Goal: Contribute content: Contribute content

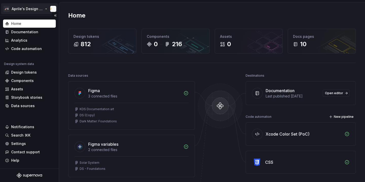
click at [18, 6] on html "🚀S Aprile's Design System Home Documentation Analytics Code automation Design s…" at bounding box center [182, 91] width 365 height 182
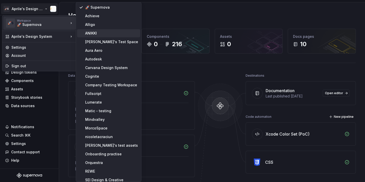
click at [95, 31] on div "ANIKKI" at bounding box center [111, 33] width 53 height 5
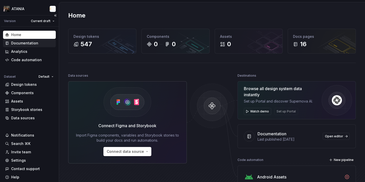
click at [18, 40] on div "Documentation" at bounding box center [29, 43] width 53 height 8
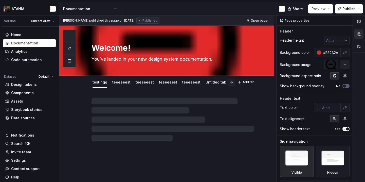
type textarea "*"
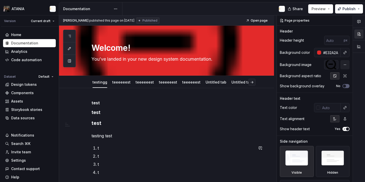
scroll to position [60, 0]
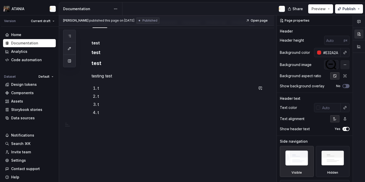
click at [161, 149] on div "test test test testing test t t t t" at bounding box center [166, 105] width 215 height 154
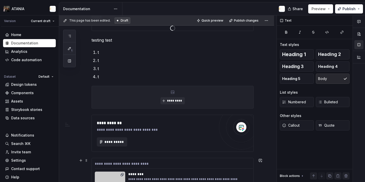
scroll to position [242, 0]
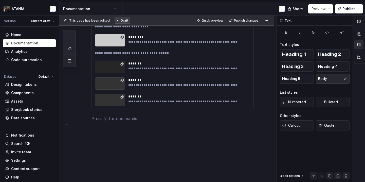
click at [146, 139] on div "**********" at bounding box center [166, 14] width 215 height 336
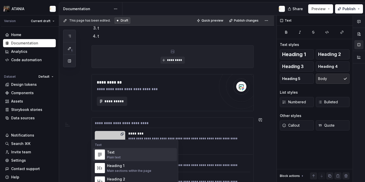
click at [147, 102] on div "**********" at bounding box center [156, 100] width 118 height 9
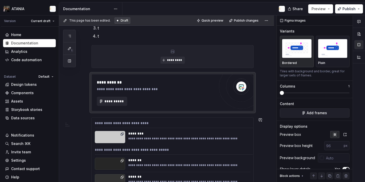
scroll to position [339, 0]
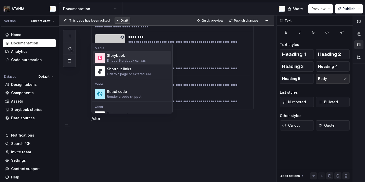
click at [127, 57] on div "Storybook" at bounding box center [126, 55] width 39 height 5
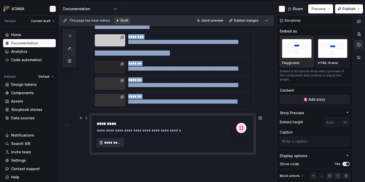
click at [108, 142] on span "*********" at bounding box center [112, 142] width 16 height 5
type textarea "*"
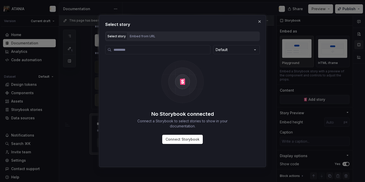
click at [185, 37] on div "Select story Embed from URL" at bounding box center [182, 36] width 154 height 10
click at [169, 35] on div "Select story Embed from URL" at bounding box center [182, 36] width 154 height 10
click at [141, 37] on div "Embed from URL" at bounding box center [143, 36] width 26 height 5
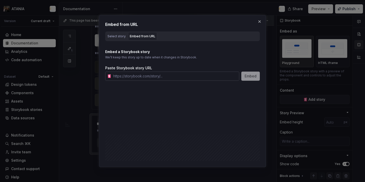
click at [143, 75] on input "text" at bounding box center [175, 75] width 128 height 9
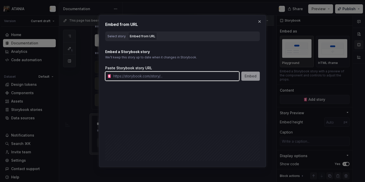
paste input "[URL][DOMAIN_NAME]"
type input "[URL][DOMAIN_NAME]"
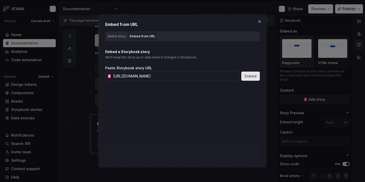
click at [248, 74] on span "Embed" at bounding box center [250, 75] width 12 height 5
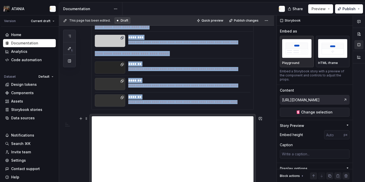
scroll to position [401, 0]
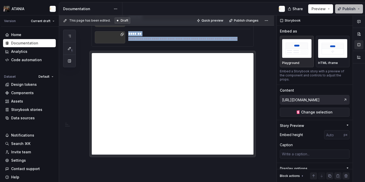
click at [343, 8] on span "Publish" at bounding box center [348, 8] width 13 height 5
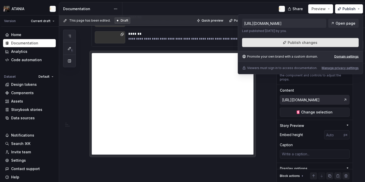
click at [301, 44] on span "Publish changes" at bounding box center [302, 42] width 30 height 5
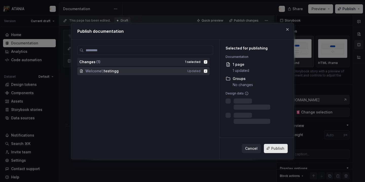
click at [269, 145] on button "Publish" at bounding box center [276, 147] width 24 height 9
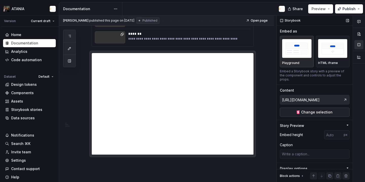
click at [320, 110] on span "Change selection" at bounding box center [316, 111] width 31 height 5
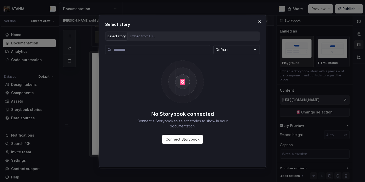
click at [164, 42] on div "Default No Storybook connected Connect a Storybook to select stories to show in…" at bounding box center [182, 100] width 154 height 118
type textarea "*"
click at [163, 37] on div "Select story Embed from URL" at bounding box center [182, 36] width 154 height 10
click at [154, 41] on div "Select story Embed from URL" at bounding box center [182, 36] width 154 height 10
click at [150, 37] on div "Embed from URL" at bounding box center [143, 36] width 26 height 5
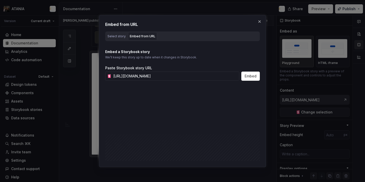
click at [150, 50] on p "Embed a Storybook story" at bounding box center [182, 51] width 154 height 5
click at [168, 80] on input "[URL][DOMAIN_NAME]" at bounding box center [175, 75] width 128 height 9
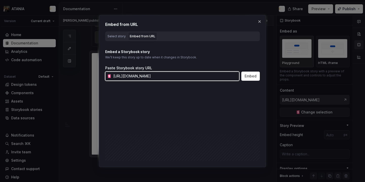
click at [168, 80] on input "[URL][DOMAIN_NAME]" at bounding box center [175, 75] width 128 height 9
paste input "iframe.html?globals=&id=apex-design-system-button--default&viewMode=story"
type input "[URL][DOMAIN_NAME]"
click at [168, 80] on input "[URL][DOMAIN_NAME]" at bounding box center [175, 75] width 128 height 9
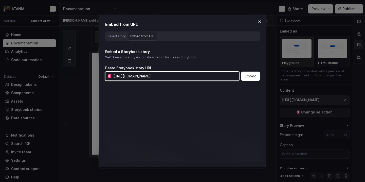
click at [168, 80] on input "[URL][DOMAIN_NAME]" at bounding box center [175, 75] width 128 height 9
paste input "[URL][DOMAIN_NAME]"
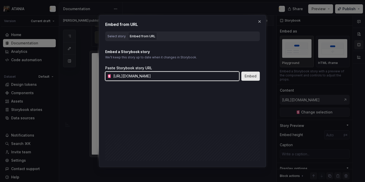
type input "[URL][DOMAIN_NAME]"
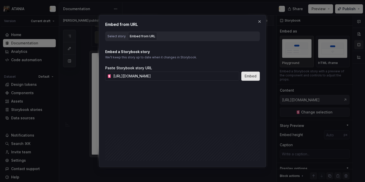
click at [250, 74] on span "Embed" at bounding box center [250, 75] width 12 height 5
type textarea "*"
type input "[URL][DOMAIN_NAME]"
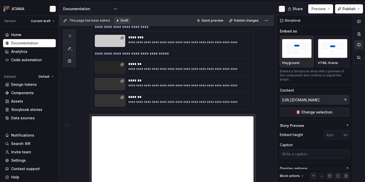
scroll to position [401, 0]
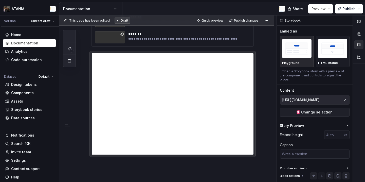
type textarea "*"
